Goal: Task Accomplishment & Management: Manage account settings

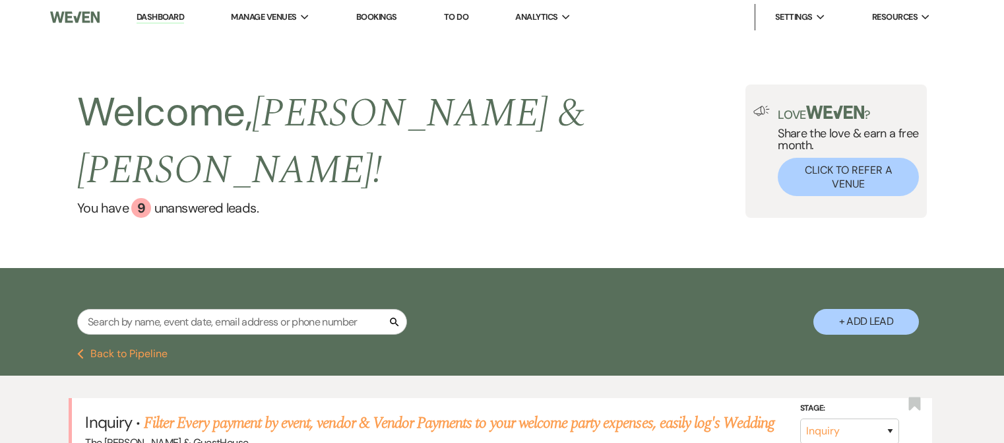
select select "4"
select select "6"
select select "5"
select select "6"
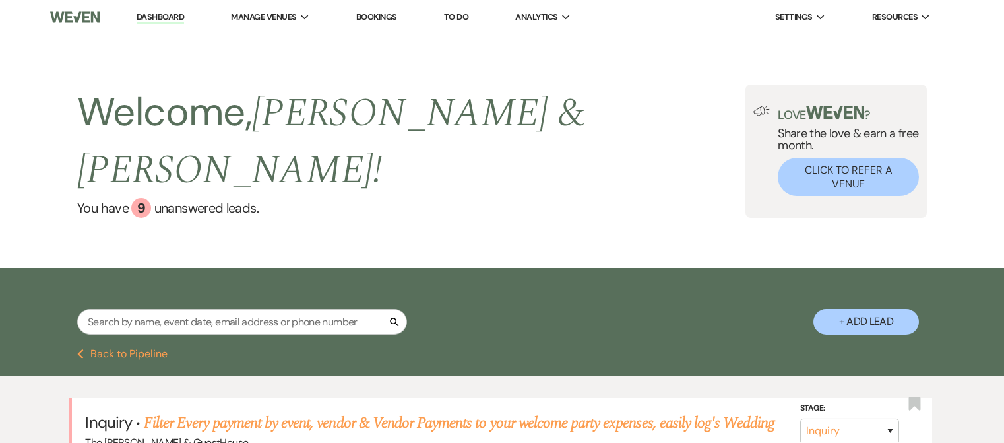
select select "8"
select select "4"
select select "8"
select select "3"
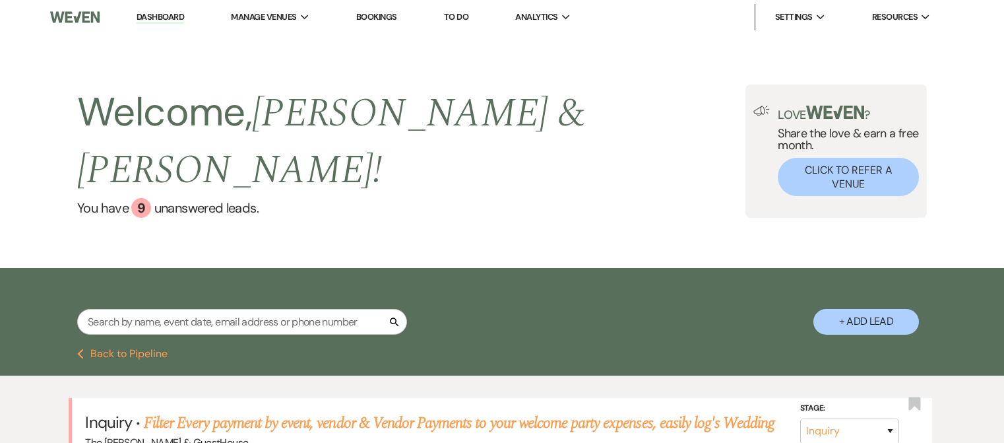
select select "5"
select select "8"
select select "3"
select select "2"
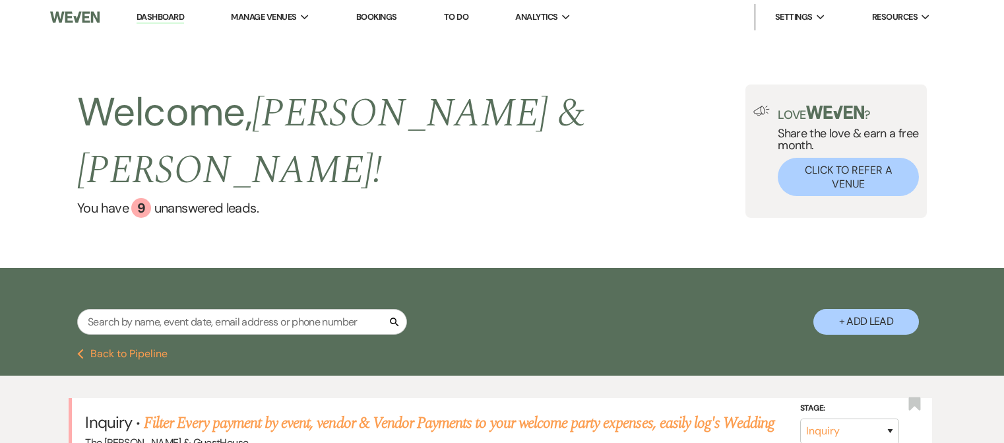
select select "4"
select select "8"
select select "3"
select select "8"
select select "3"
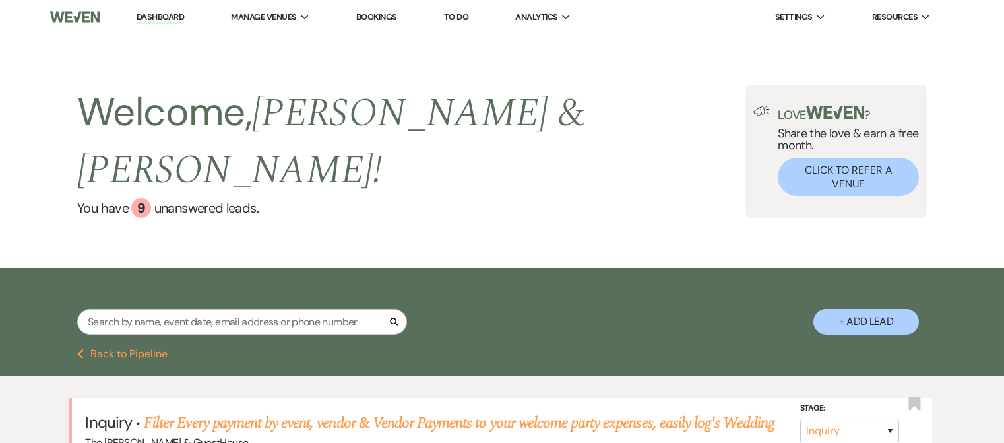
select select "6"
select select "8"
select select "1"
select select "6"
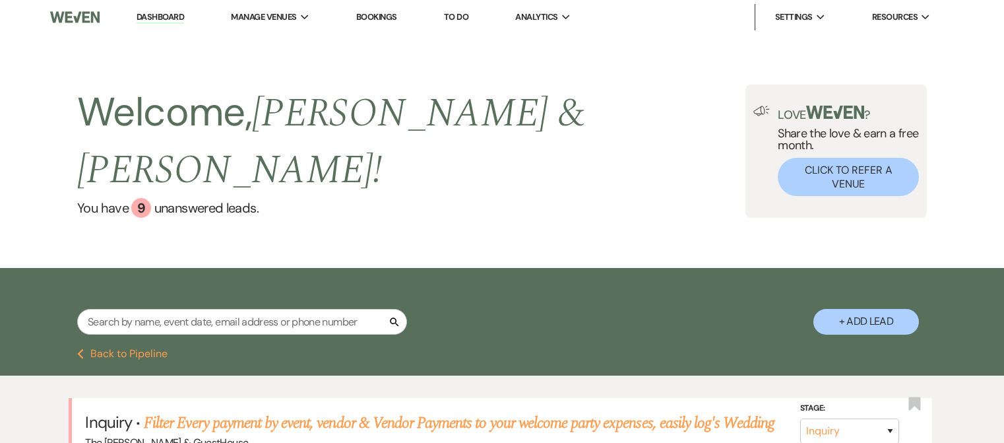
select select "8"
select select "3"
select select "5"
select select "8"
select select "6"
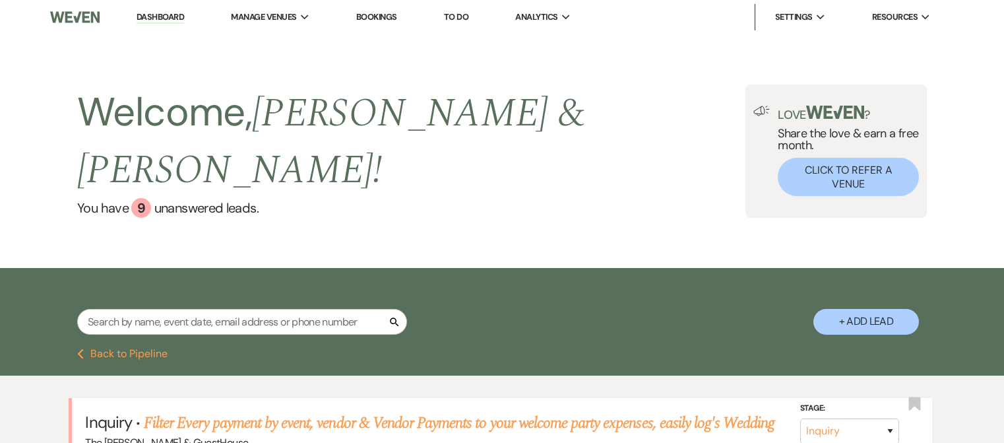
select select "2"
select select "8"
select select "6"
select select "8"
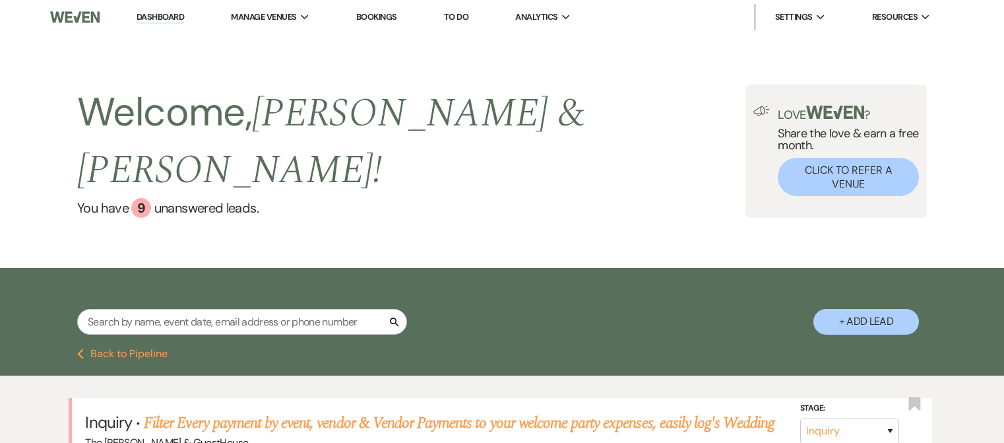
select select "4"
select select "8"
select select "6"
select select "2"
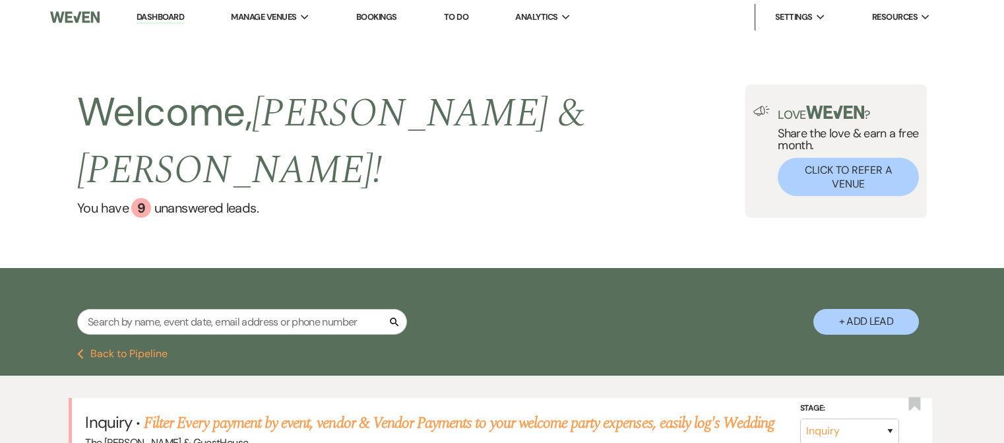
select select "6"
select select "8"
select select "3"
select select "2"
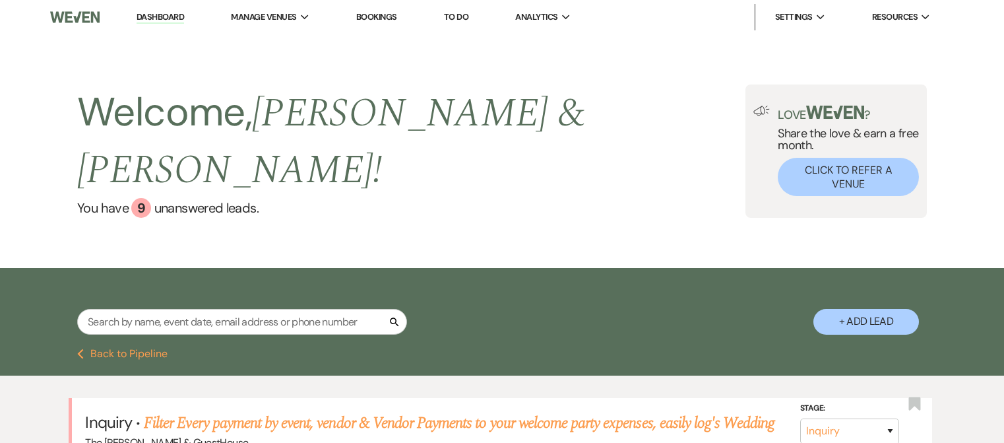
select select "6"
select select "2"
select select "4"
select select "2"
select select "5"
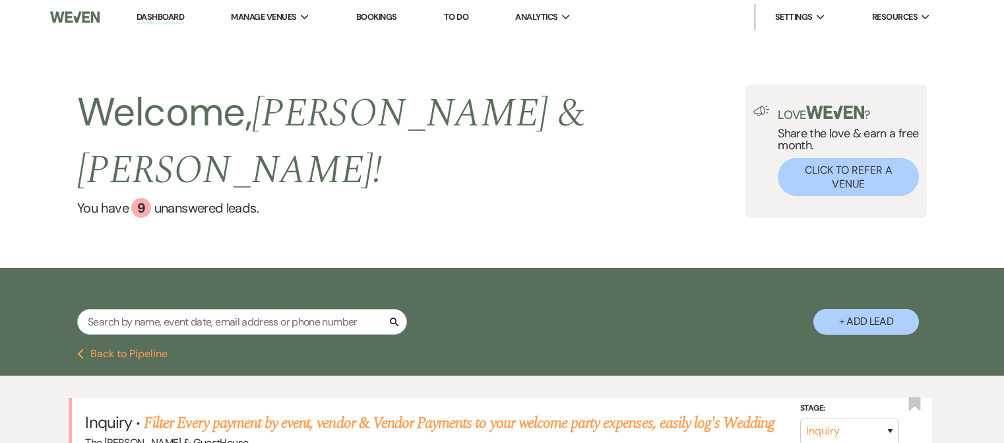
select select "6"
select select "2"
select select "8"
select select "7"
select select "6"
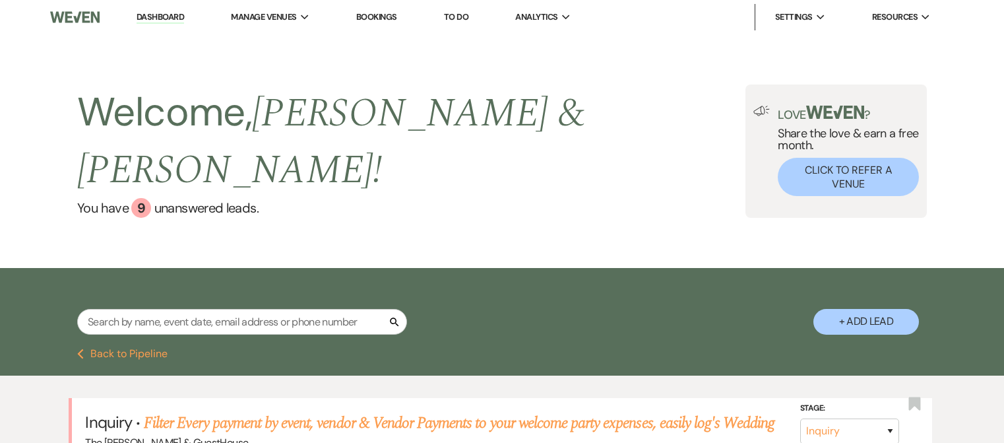
select select "6"
select select "5"
select select "8"
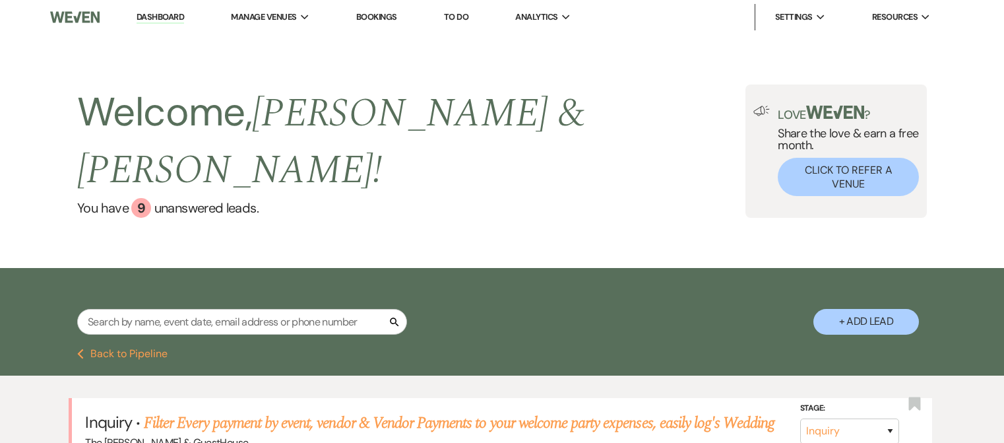
select select "6"
select select "2"
select select "8"
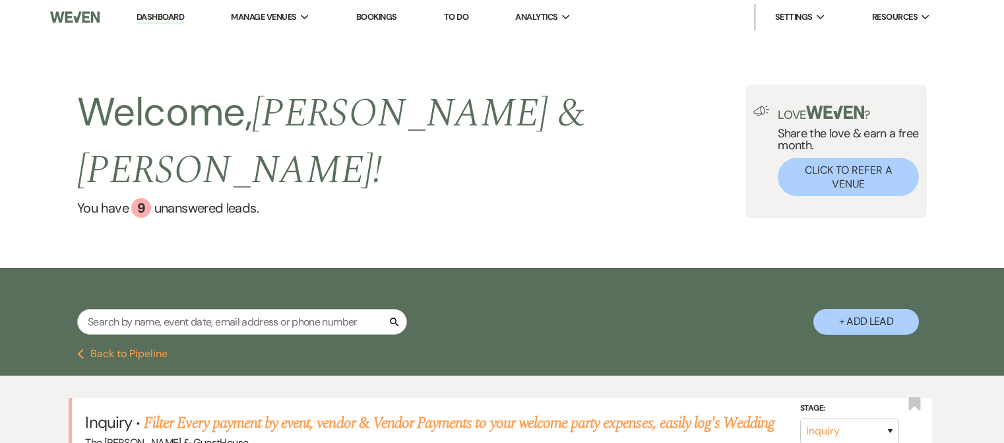
select select "3"
select select "2"
select select "6"
select select "2"
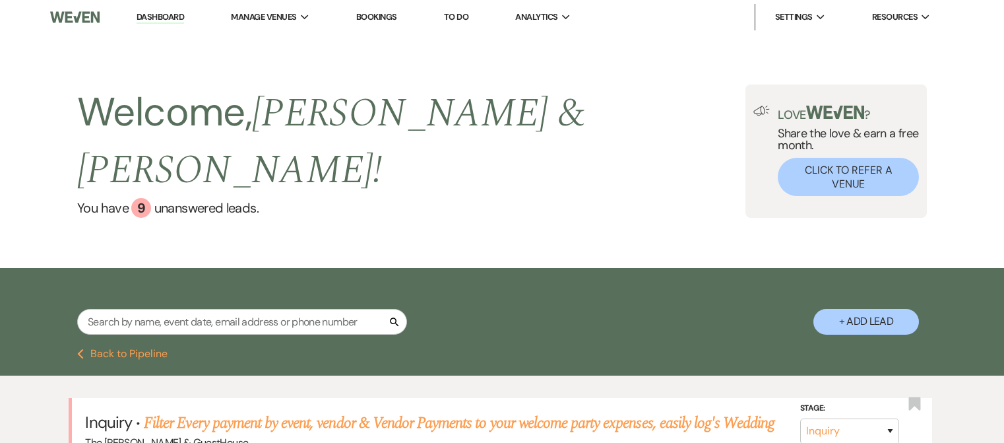
select select "8"
select select "6"
select select "2"
select select "6"
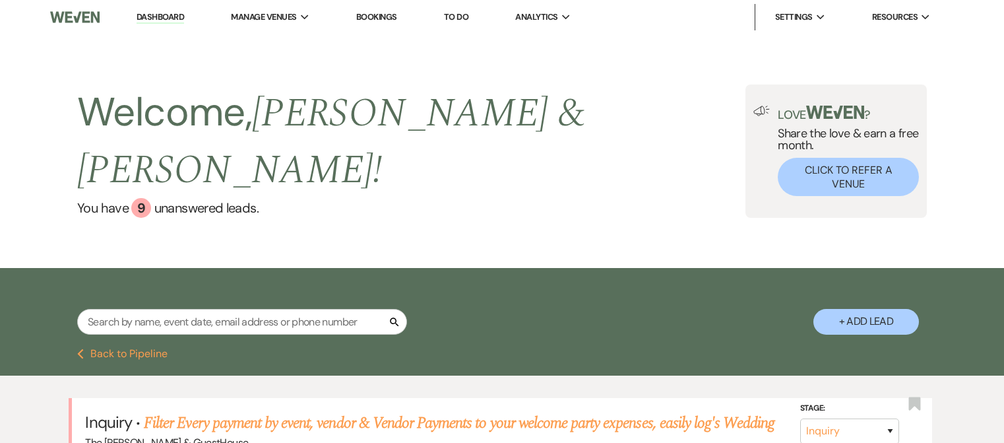
select select "8"
select select "1"
select select "2"
select select "8"
select select "7"
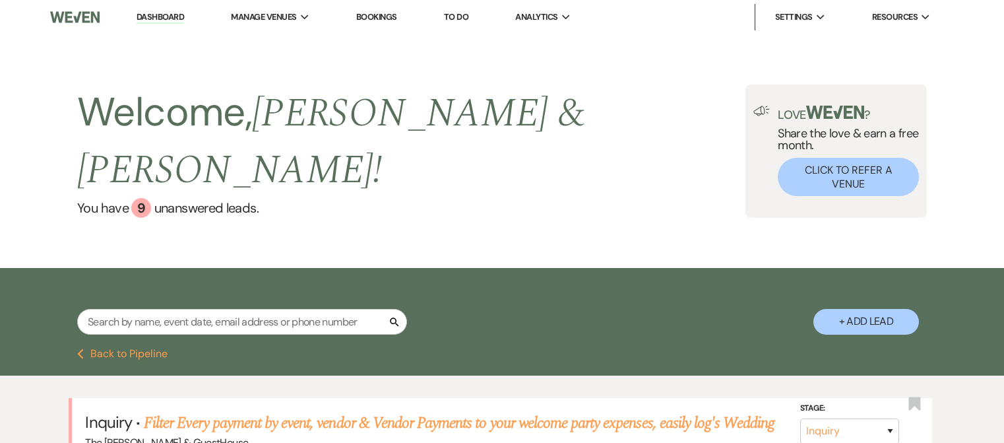
select select "8"
select select "7"
select select "6"
select select "8"
select select "6"
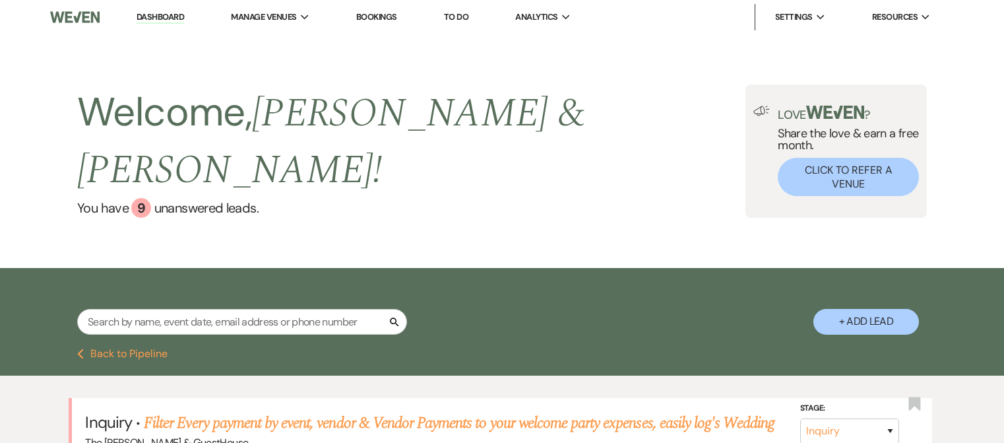
select select "2"
select select "6"
select select "2"
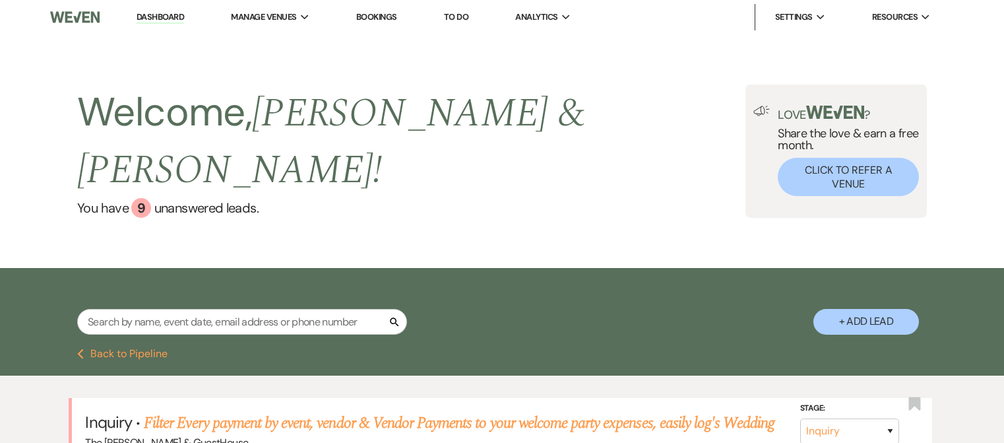
select select "2"
select select "8"
select select "3"
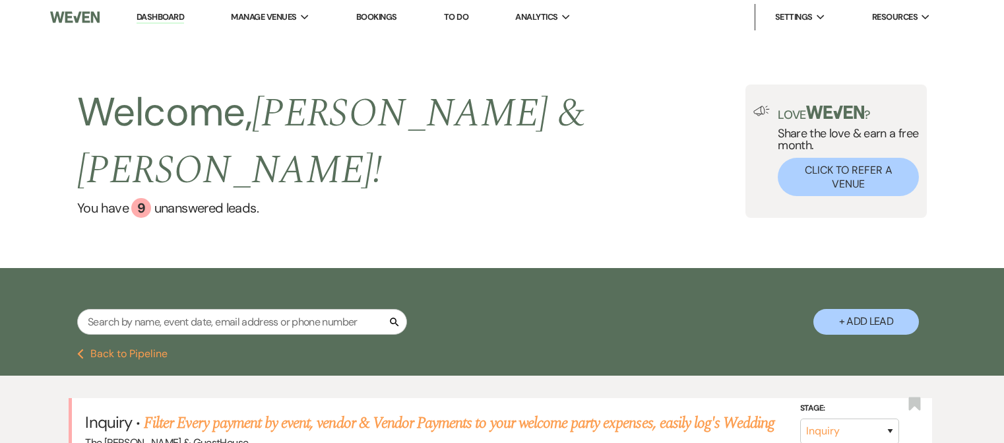
select select "8"
select select "6"
select select "5"
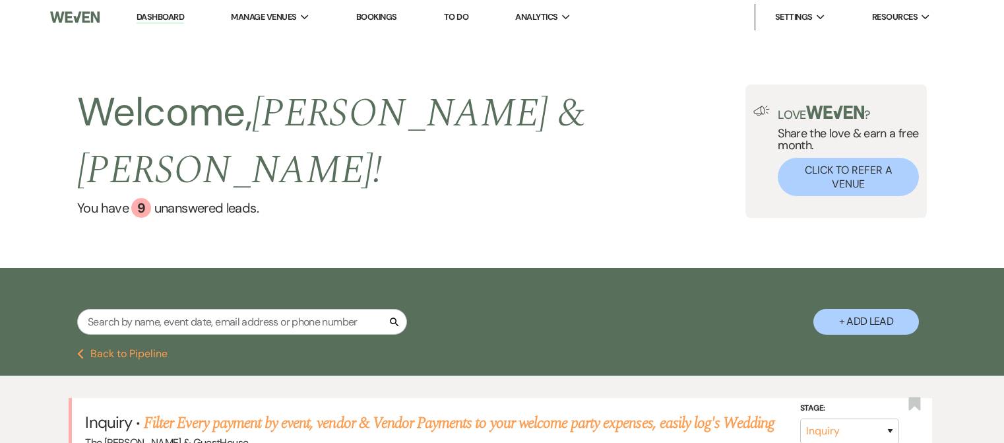
select select "2"
select select "8"
select select "1"
select select "6"
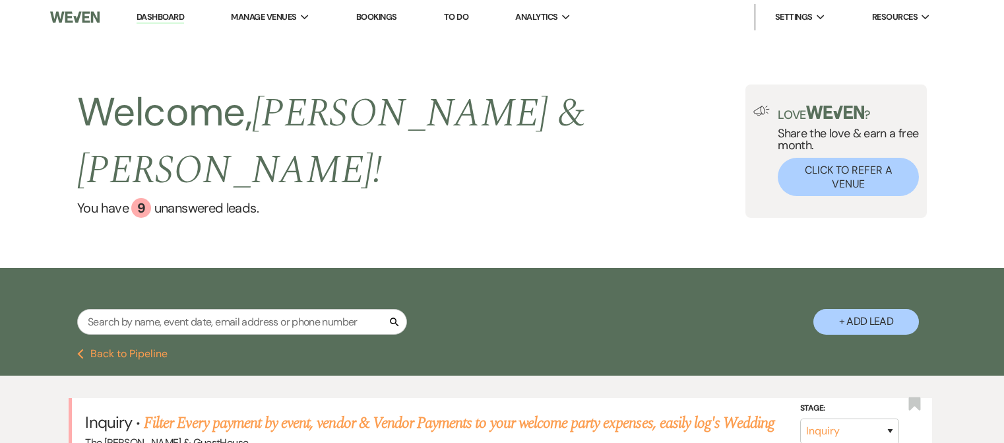
select select "2"
select select "5"
select select "2"
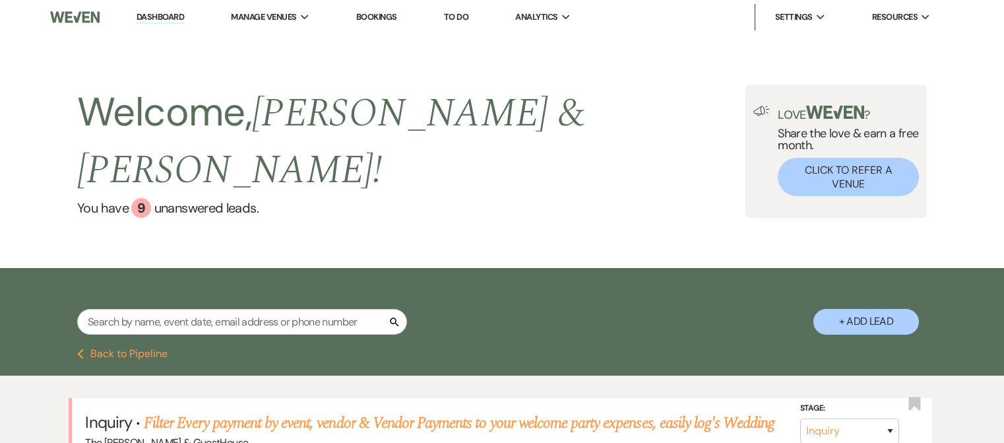
select select "2"
select select "5"
select select "4"
select select "8"
select select "4"
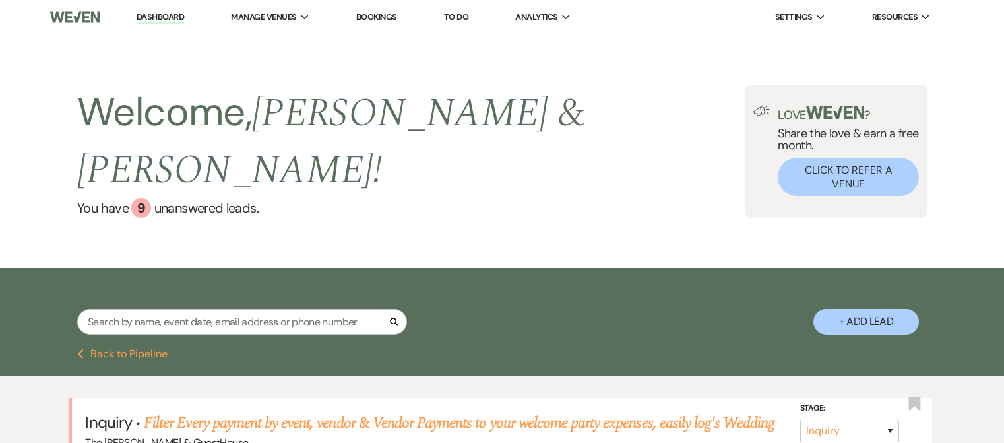
select select "5"
select select "6"
select select "2"
select select "6"
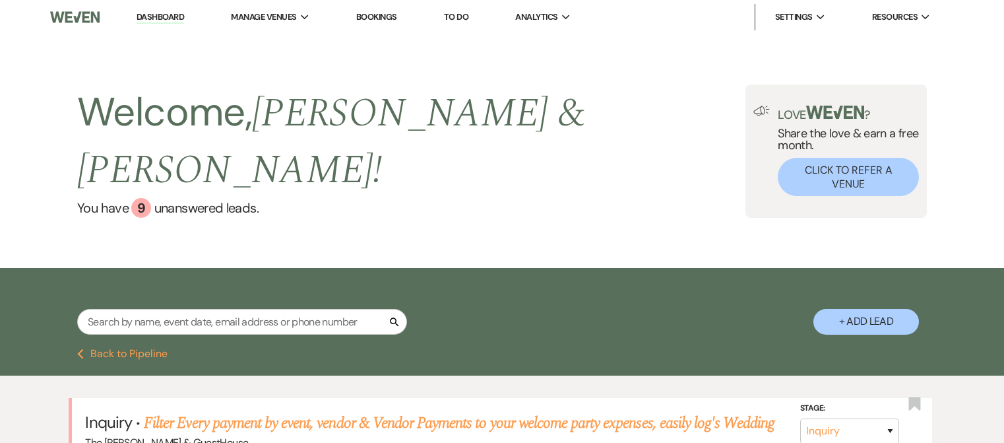
select select "5"
select select "6"
select select "2"
select select "8"
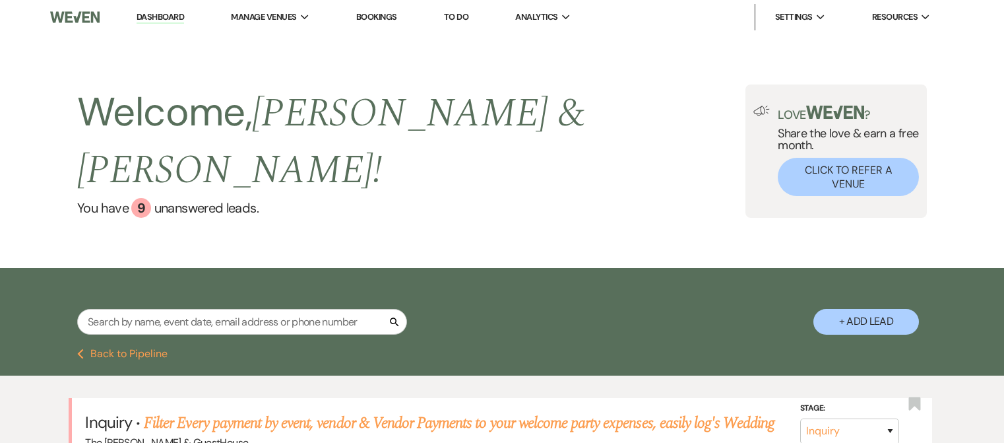
select select "1"
select select "8"
select select "1"
select select "5"
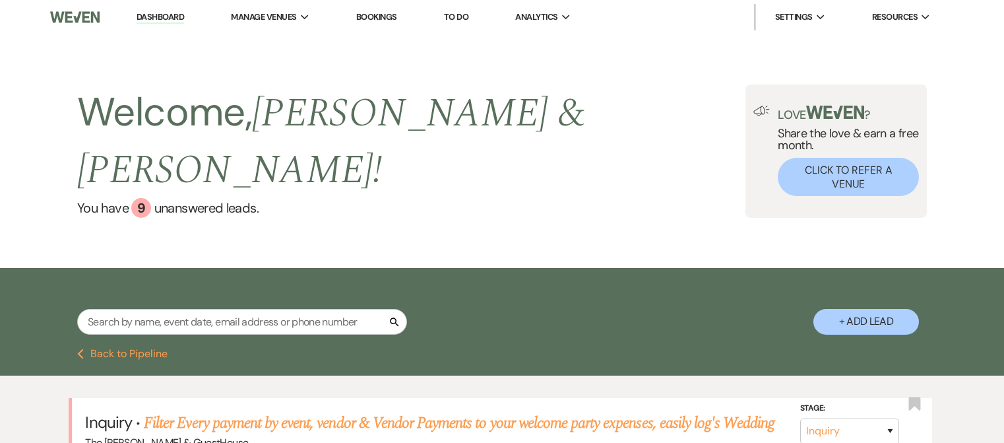
select select "6"
select select "2"
select select "6"
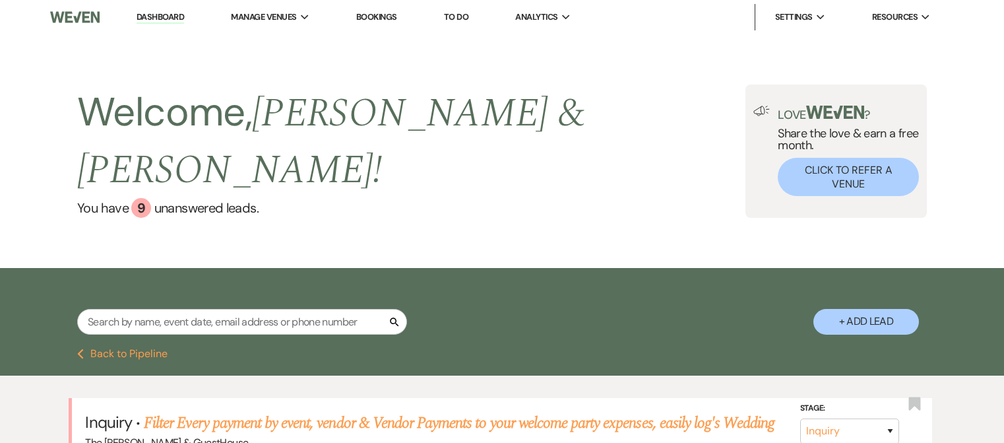
select select "5"
select select "6"
select select "5"
select select "8"
select select "6"
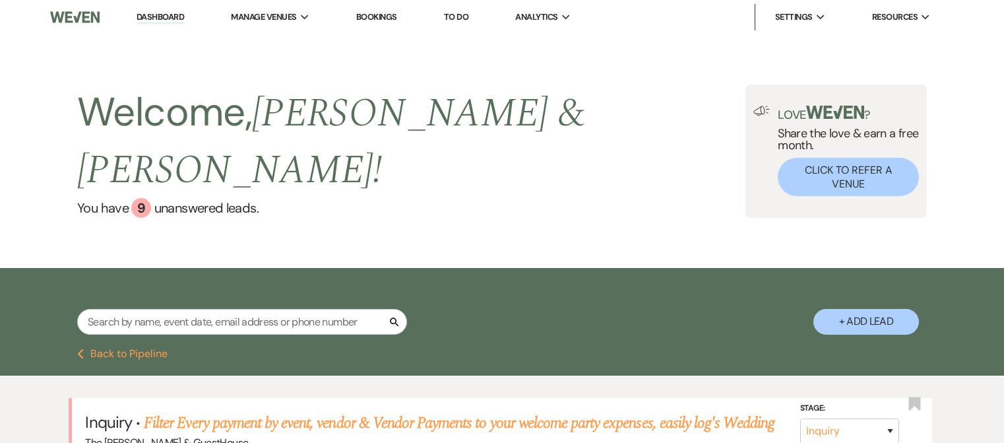
select select "8"
select select "2"
select select "5"
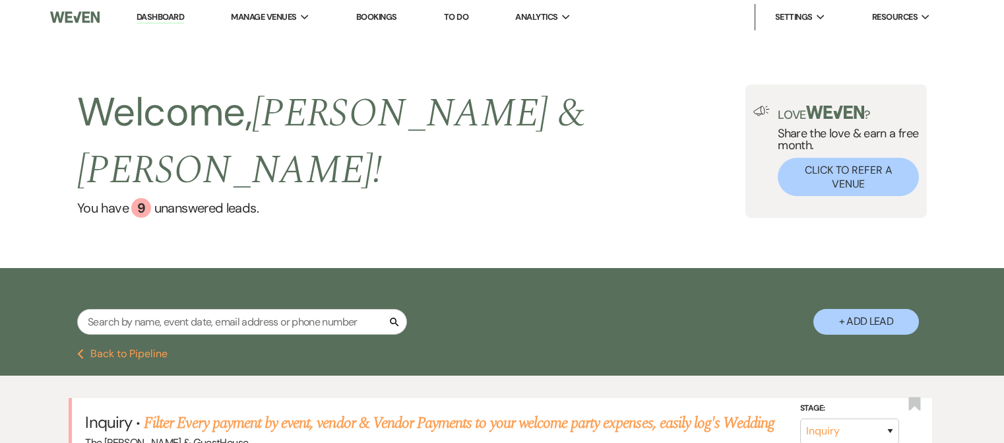
select select "5"
select select "4"
select select "5"
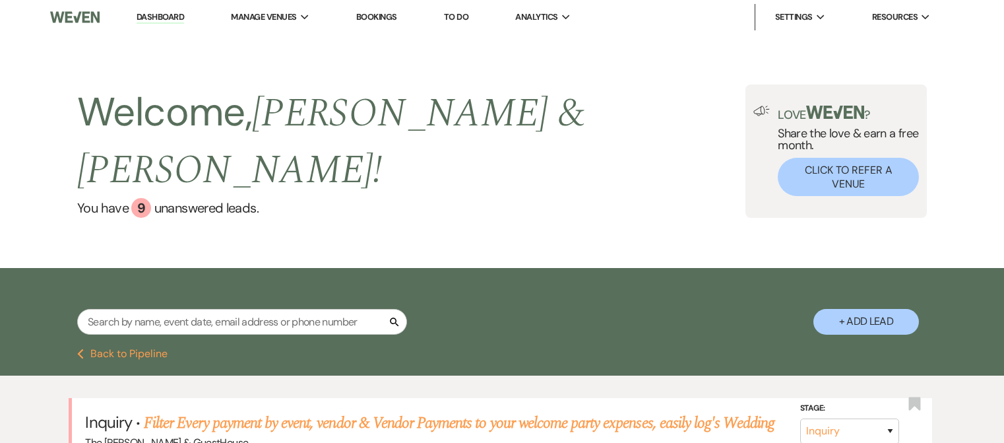
select select "8"
select select "5"
select select "4"
select select "8"
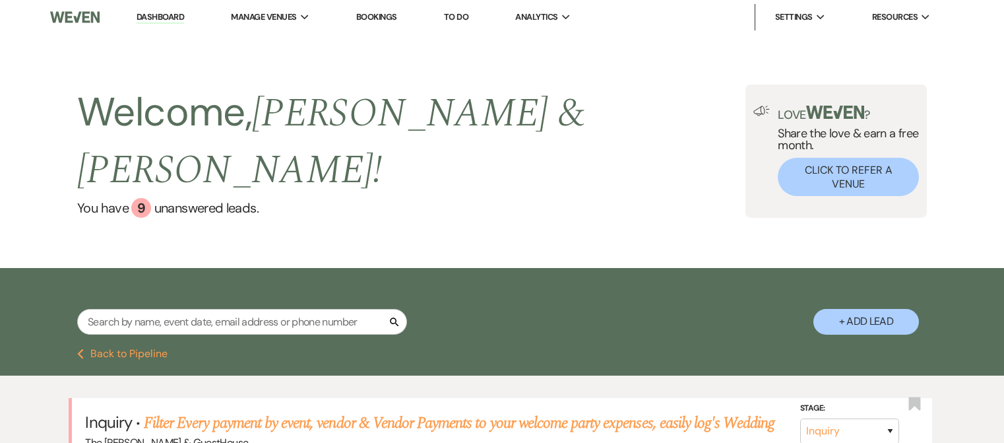
select select "6"
select select "2"
select select "8"
select select "6"
select select "8"
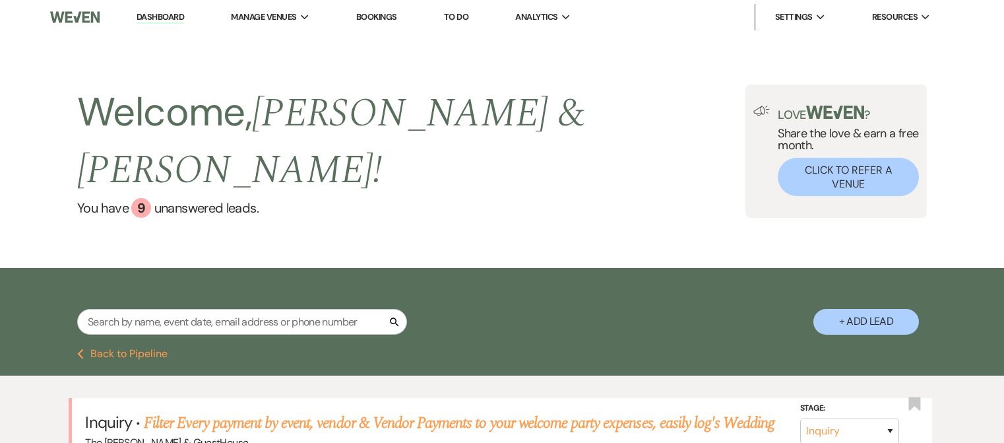
select select "6"
select select "5"
select select "2"
select select "8"
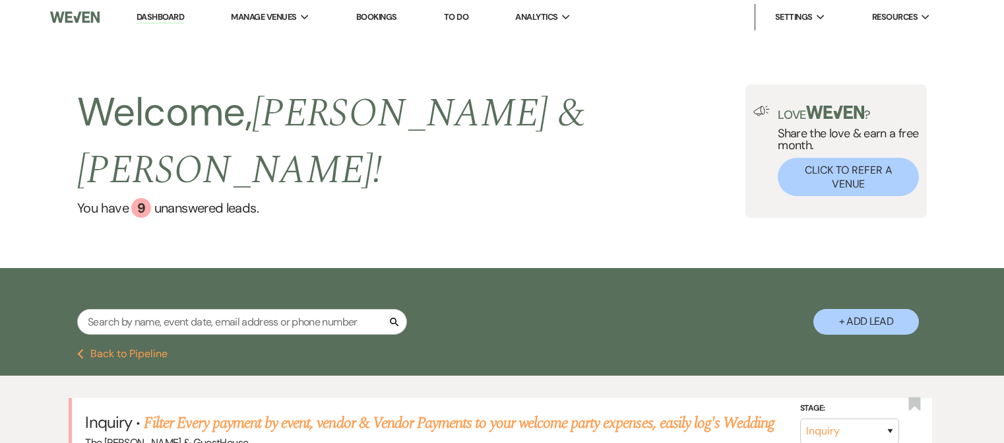
select select "6"
select select "5"
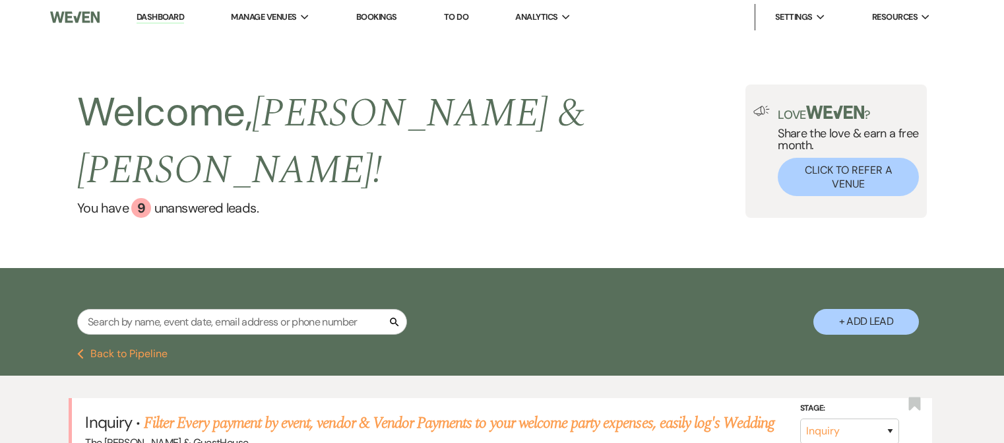
select select "8"
select select "5"
select select "8"
select select "6"
select select "2"
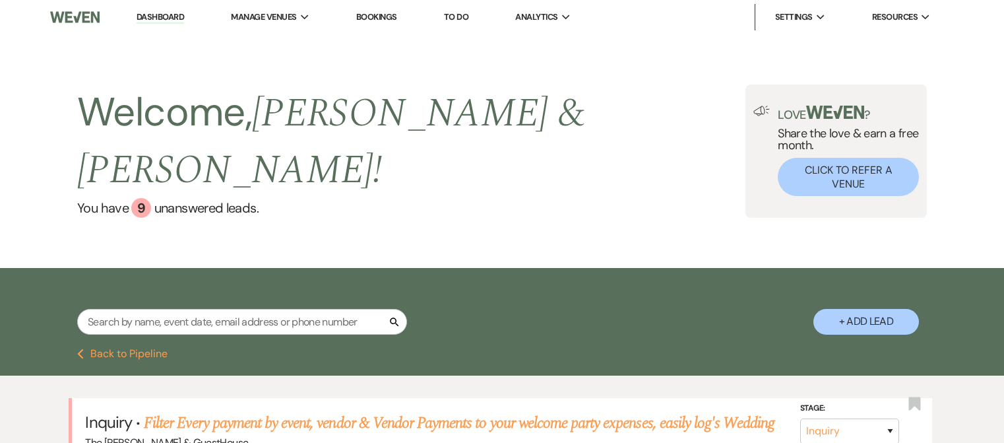
select select "8"
select select "6"
select select "8"
select select "1"
select select "6"
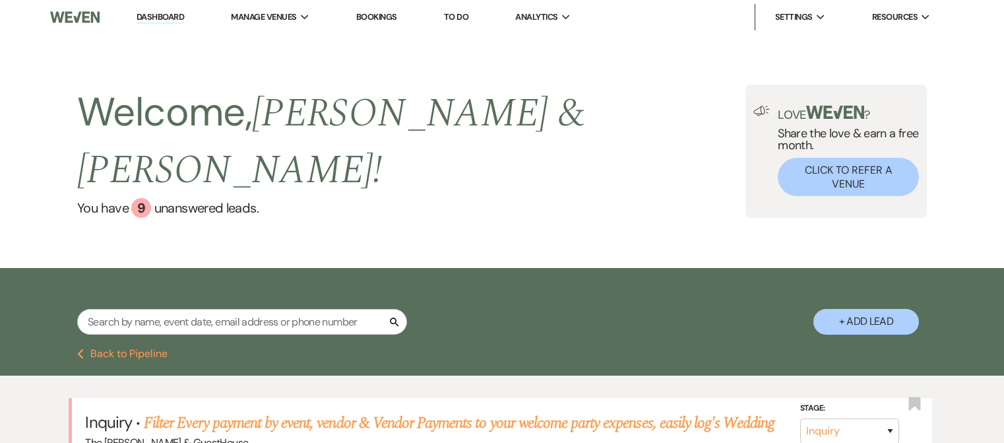
select select "8"
select select "1"
select select "5"
select select "2"
select select "8"
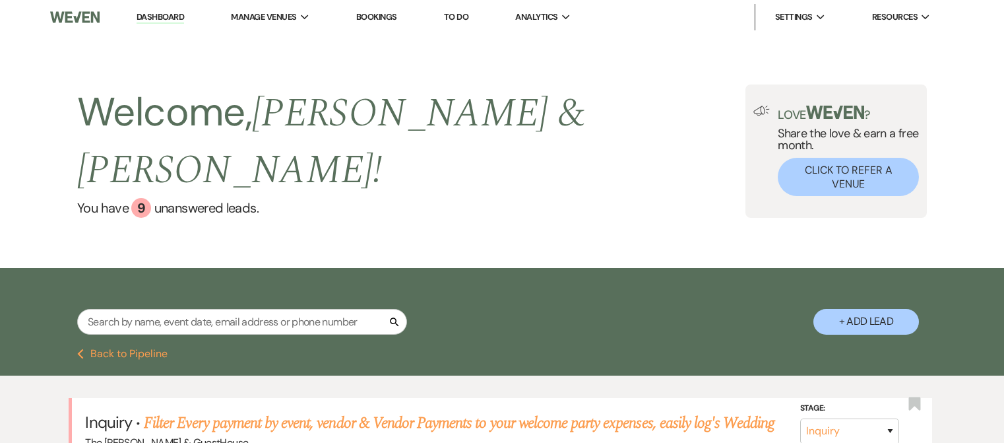
select select "7"
select select "8"
select select "5"
select select "8"
select select "5"
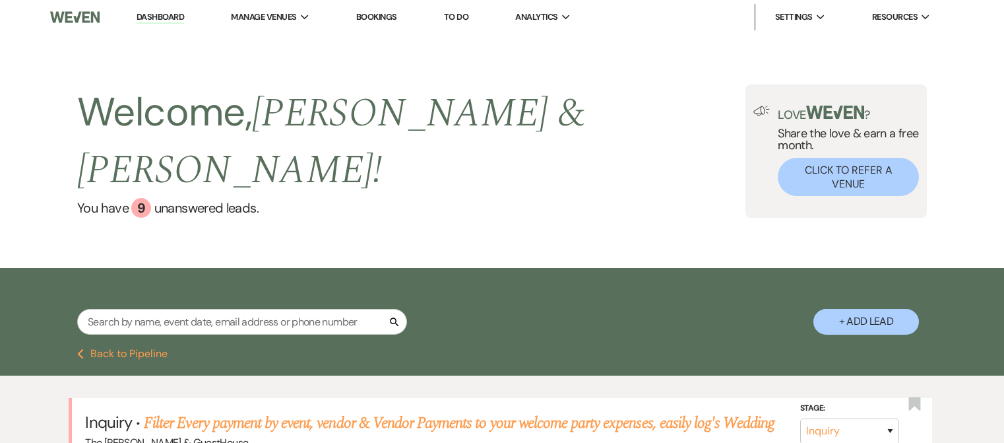
select select "2"
select select "8"
select select "6"
select select "8"
select select "4"
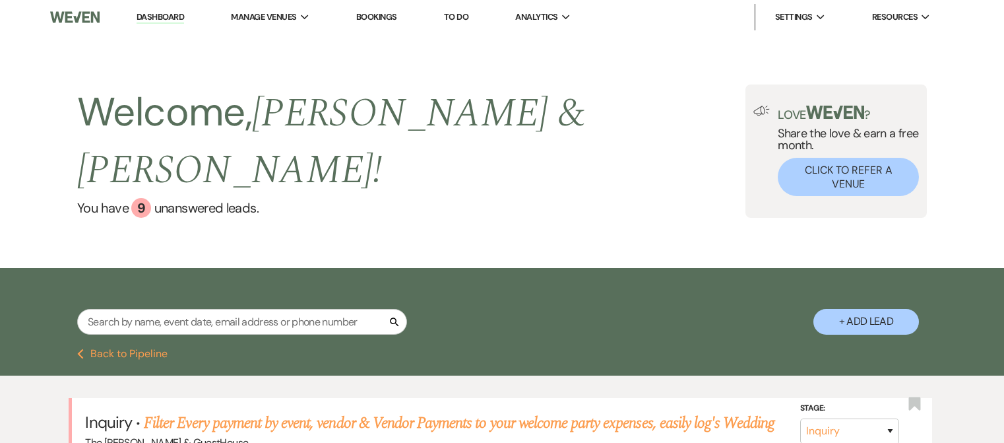
select select "2"
select select "8"
select select "5"
select select "8"
select select "5"
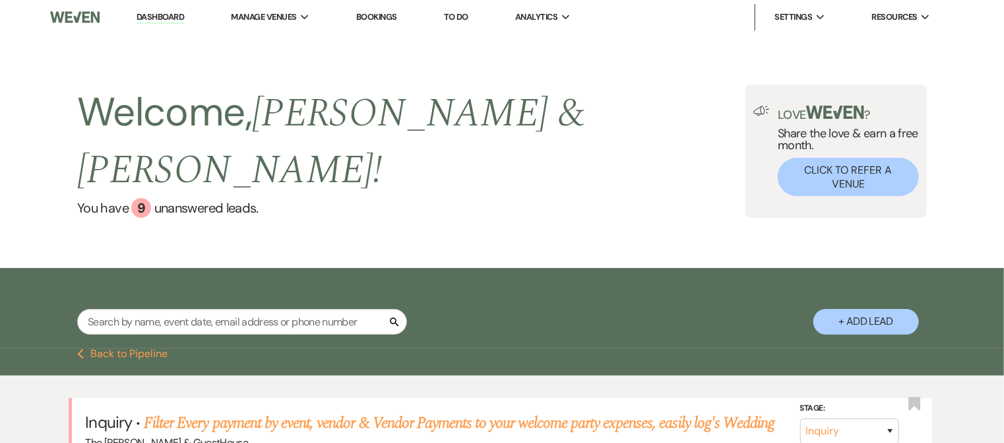
click at [941, 274] on div "Search + Add Lead" at bounding box center [502, 309] width 950 height 71
